Goal: Task Accomplishment & Management: Use online tool/utility

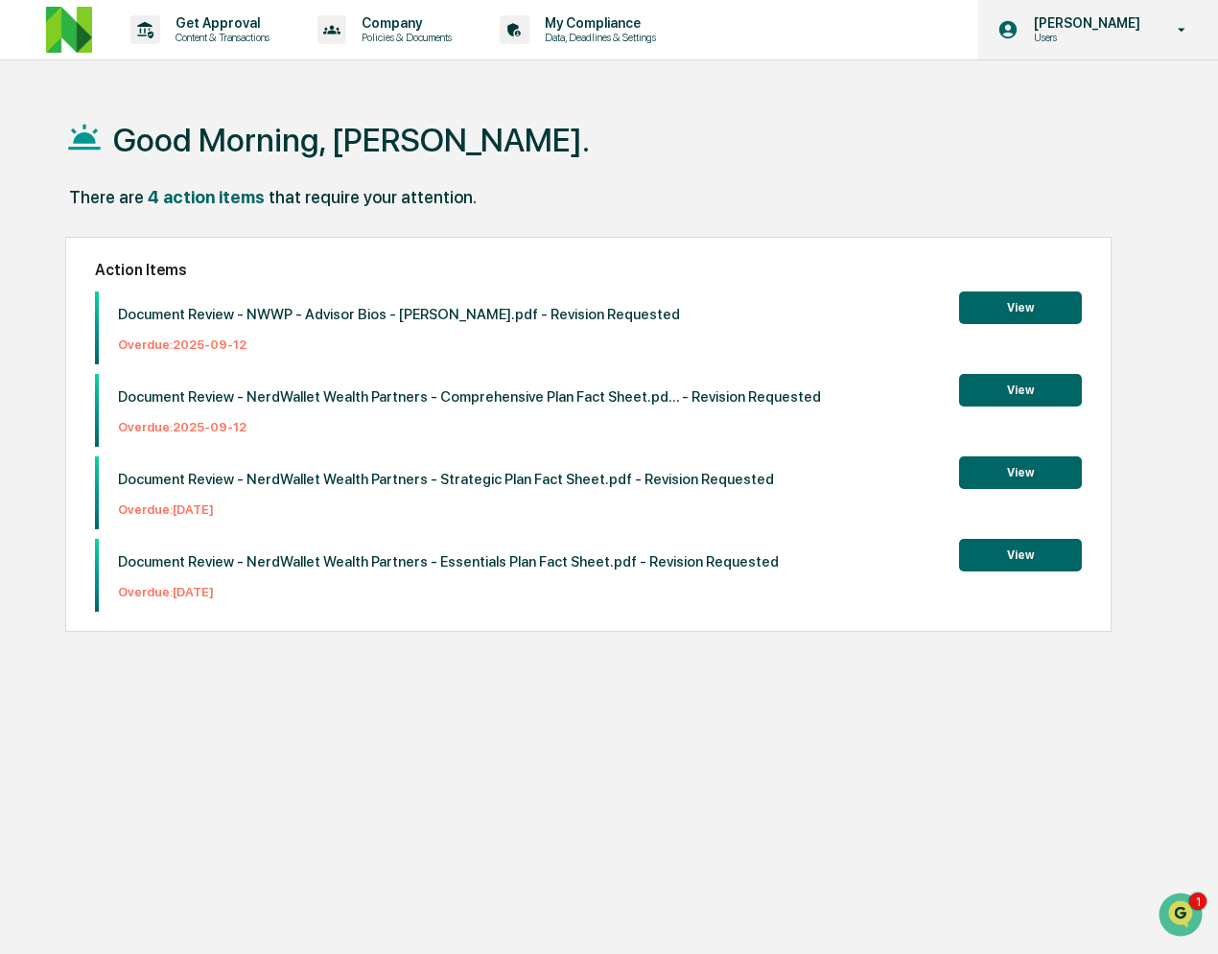
click at [1180, 29] on icon at bounding box center [1183, 30] width 8 height 4
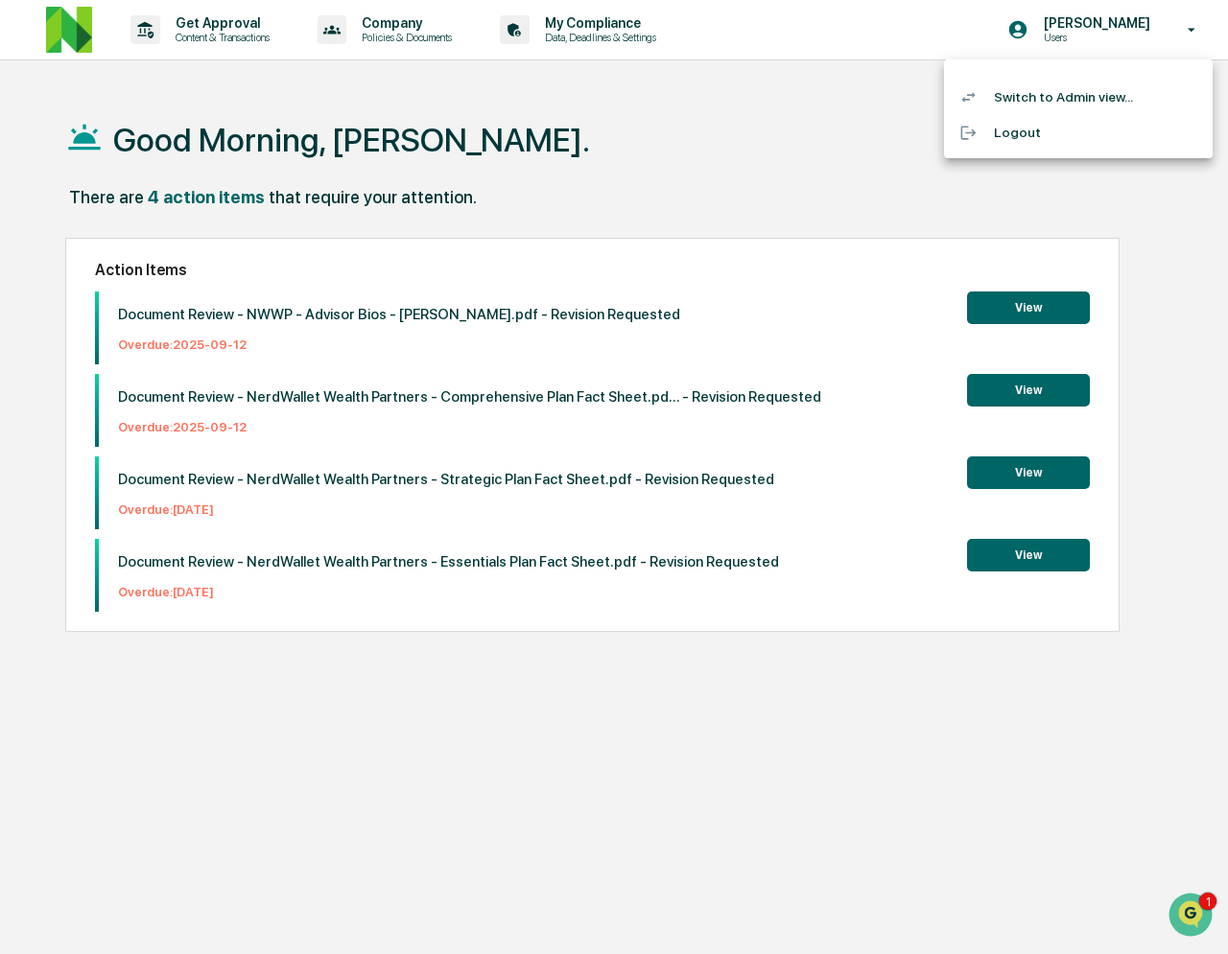
click at [1092, 96] on li "Switch to Admin view..." at bounding box center [1078, 97] width 269 height 35
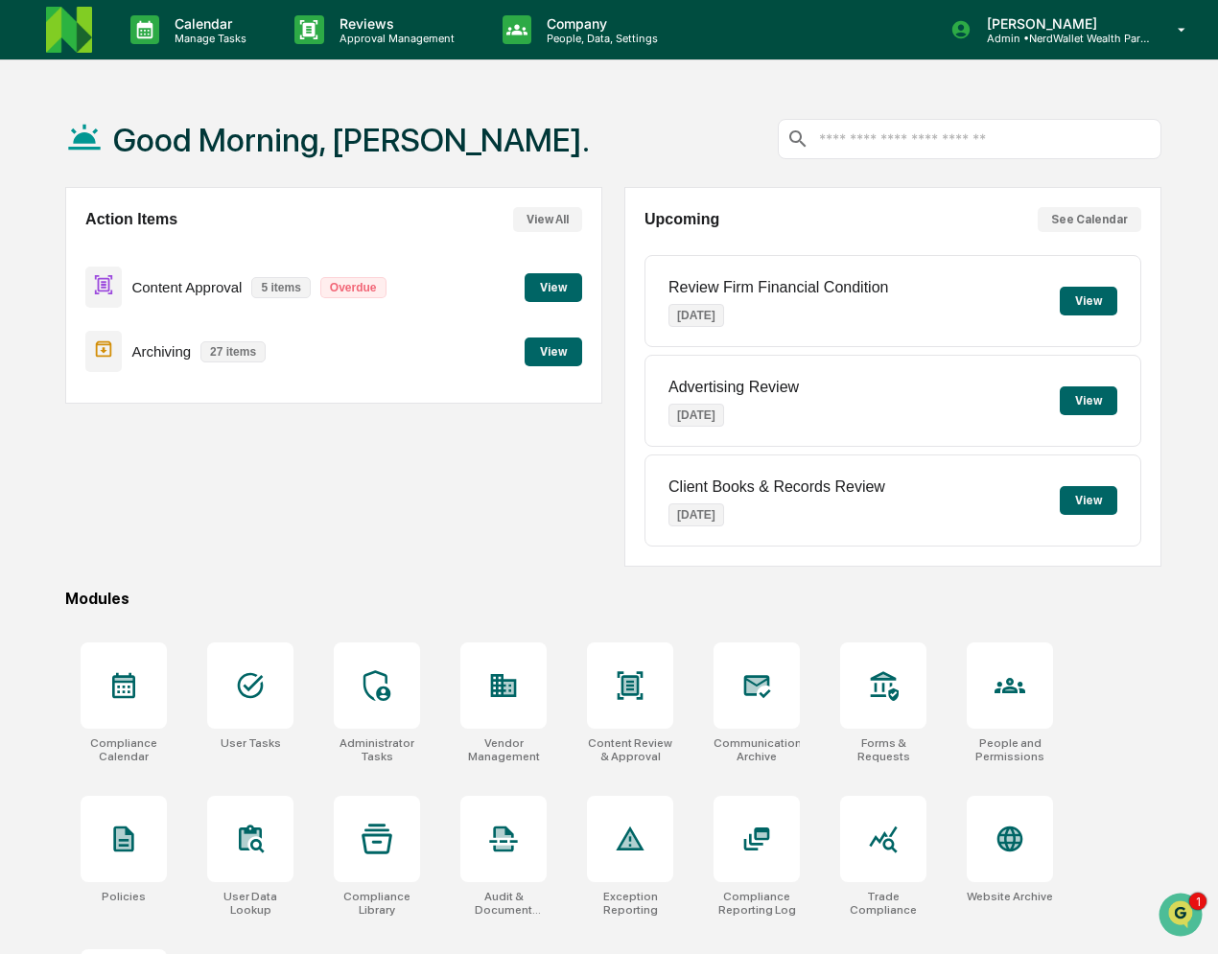
click at [537, 289] on button "View" at bounding box center [554, 287] width 58 height 29
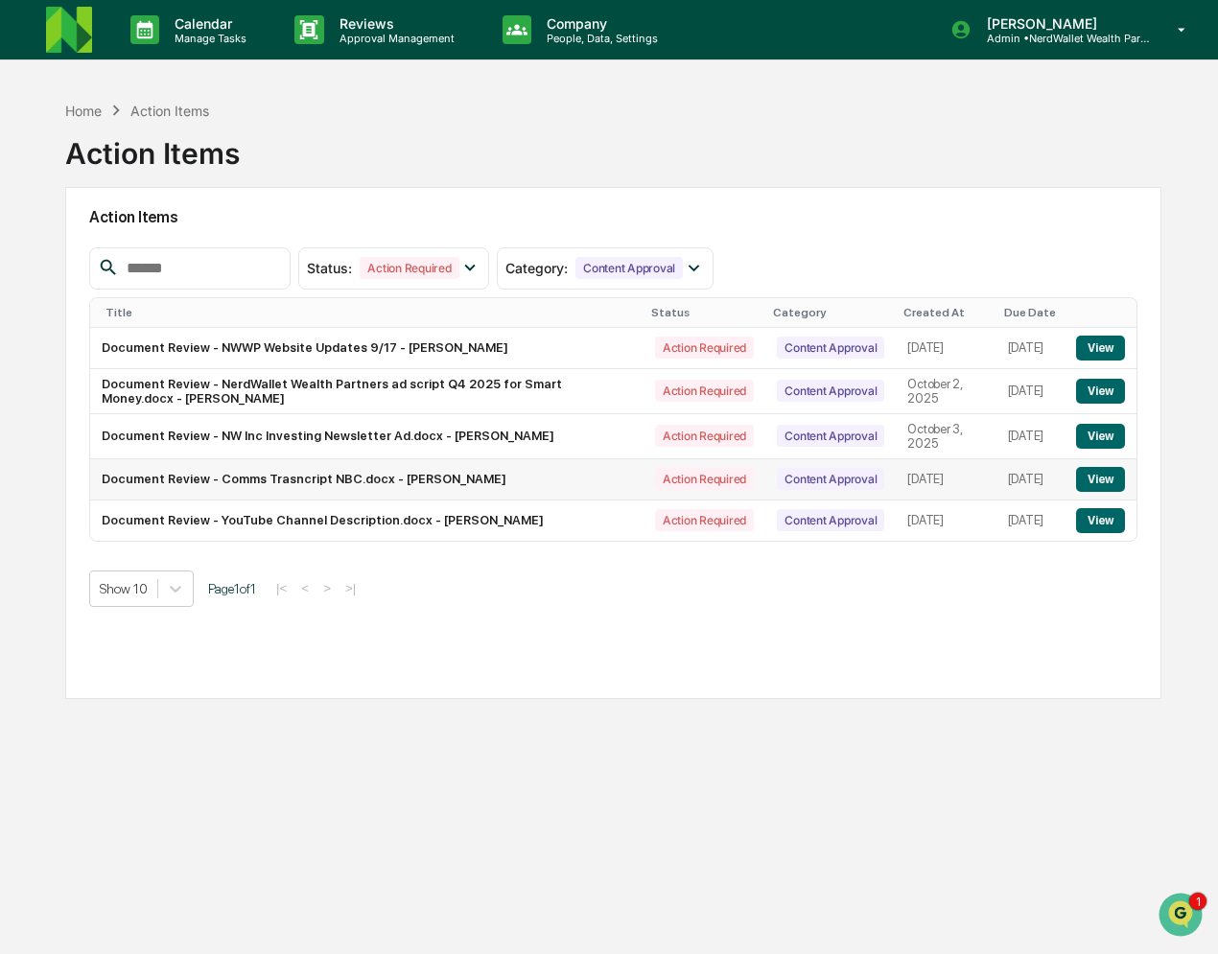
click at [1095, 482] on button "View" at bounding box center [1100, 479] width 49 height 25
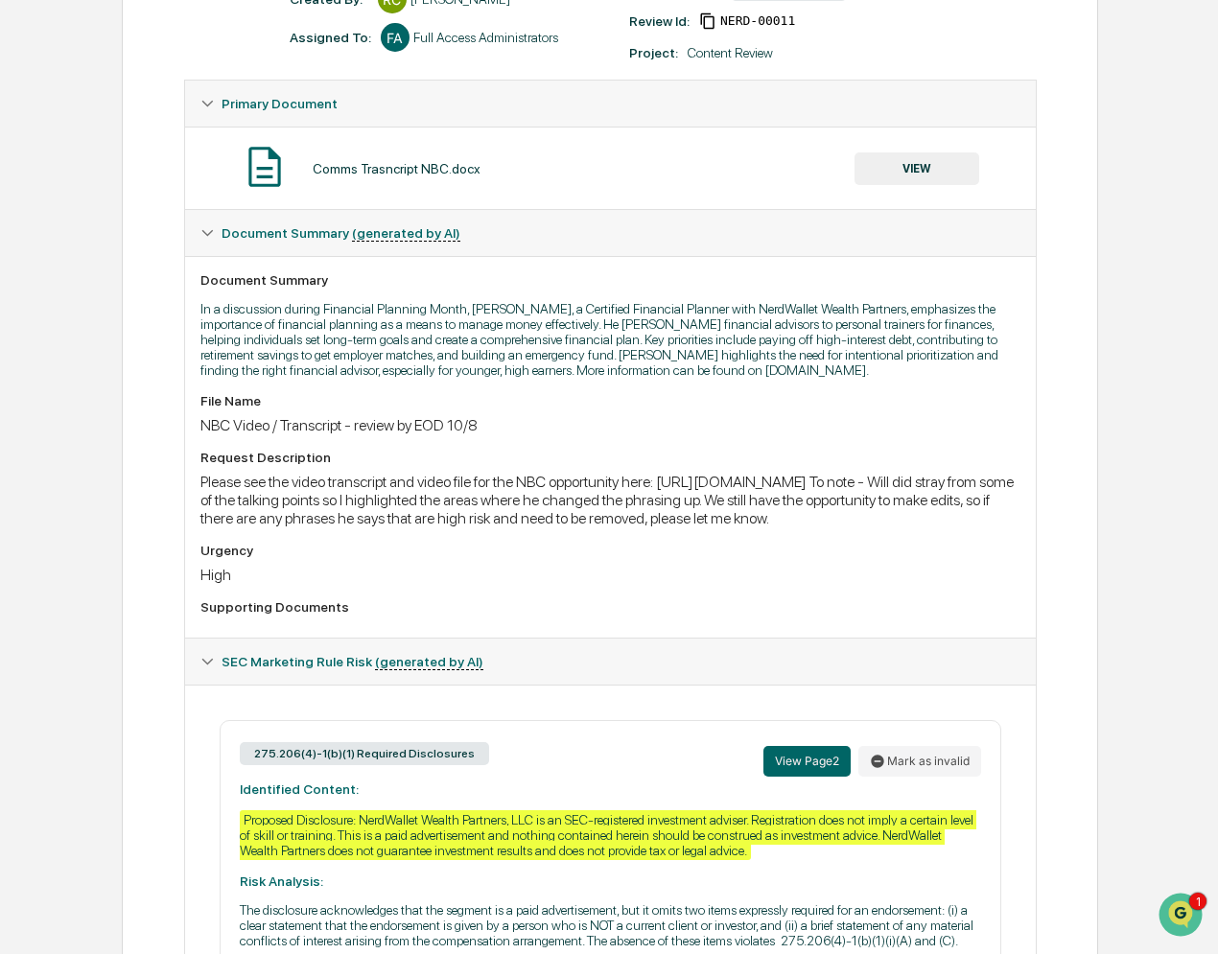
scroll to position [301, 0]
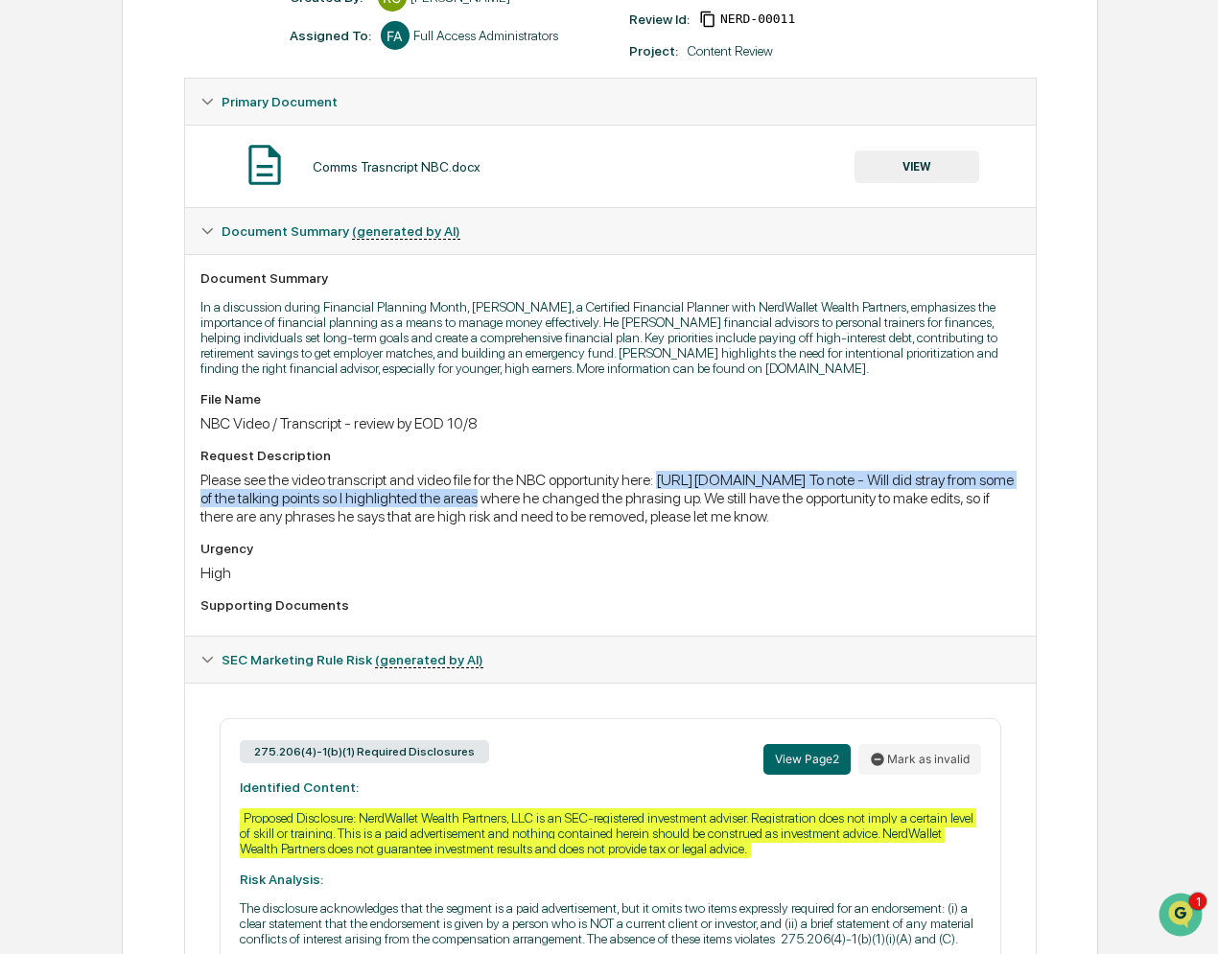
drag, startPoint x: 200, startPoint y: 518, endPoint x: 1015, endPoint y: 518, distance: 814.3
click at [1019, 520] on div "Please see the video transcript and video file for the NBC opportunity here: [U…" at bounding box center [610, 498] width 820 height 55
copy div "[URL][DOMAIN_NAME]"
